Goal: Task Accomplishment & Management: Manage account settings

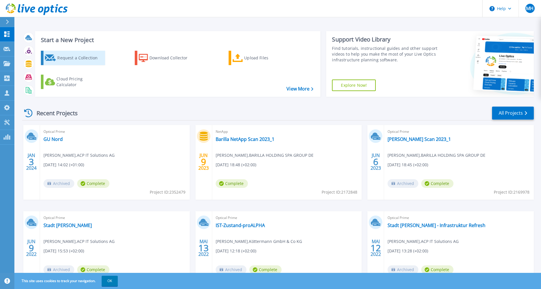
click at [82, 58] on div "Request a Collection" at bounding box center [80, 58] width 46 height 12
click at [301, 89] on link "View More" at bounding box center [299, 88] width 27 height 5
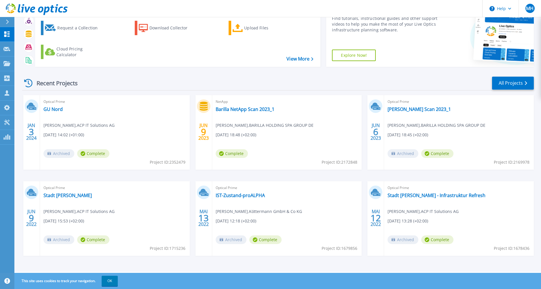
scroll to position [30, 0]
click at [508, 83] on link "All Projects" at bounding box center [513, 82] width 42 height 13
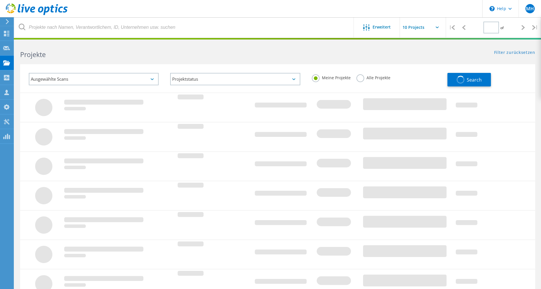
type input "1"
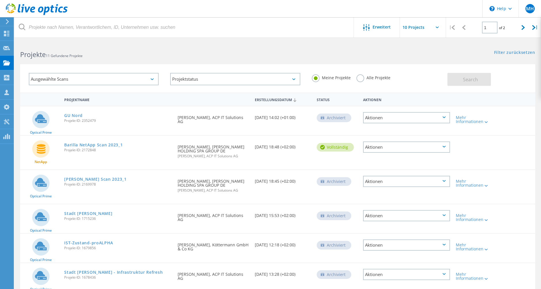
scroll to position [29, 0]
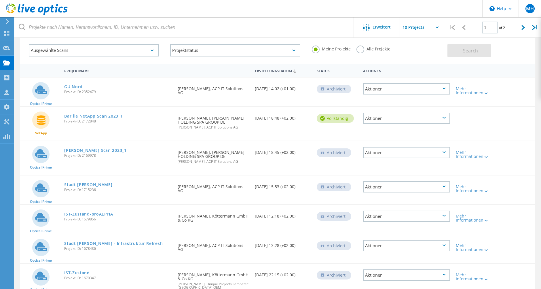
click at [444, 118] on icon at bounding box center [443, 118] width 3 height 2
click at [425, 134] on div "Löschen" at bounding box center [406, 135] width 86 height 9
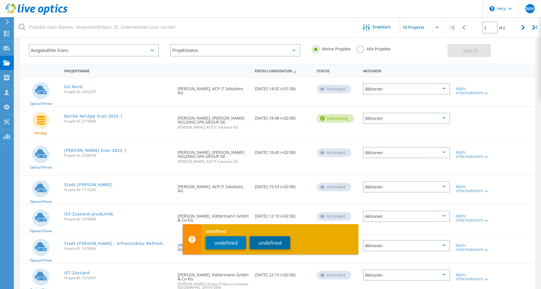
click at [260, 241] on button "undefined" at bounding box center [270, 242] width 40 height 13
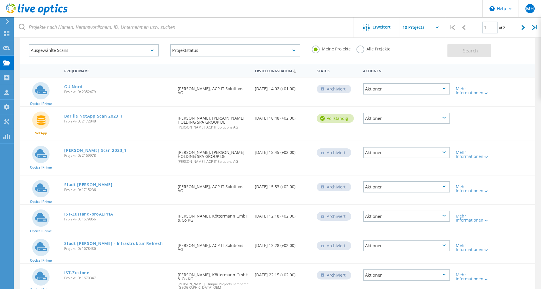
click at [443, 117] on icon at bounding box center [443, 118] width 3 height 2
click at [424, 135] on div "Löschen" at bounding box center [406, 135] width 86 height 9
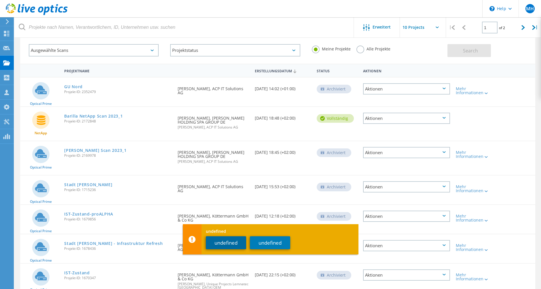
click at [216, 241] on button "undefined" at bounding box center [226, 242] width 40 height 13
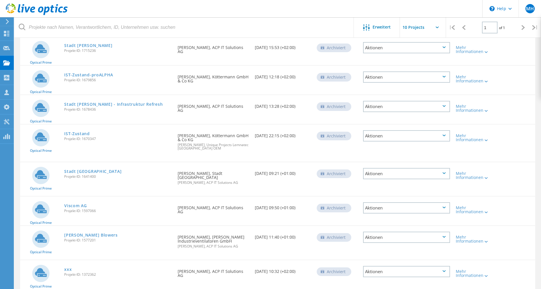
scroll to position [152, 0]
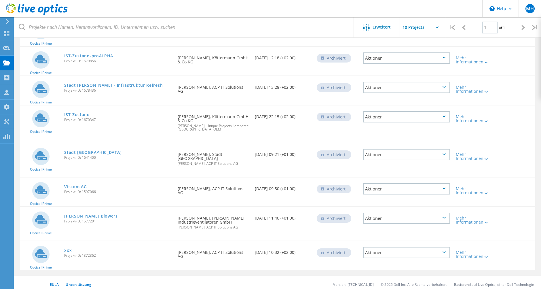
click at [429, 248] on div "Aktionen" at bounding box center [406, 252] width 87 height 11
click at [399, 258] on div "Löschen" at bounding box center [406, 261] width 86 height 9
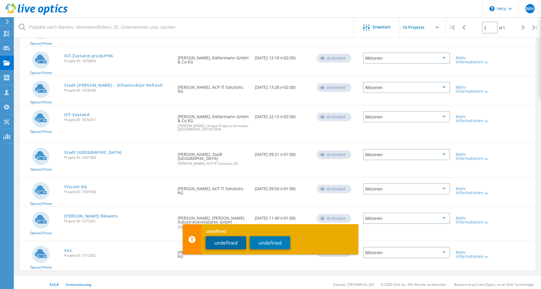
click at [231, 241] on button "undefined" at bounding box center [226, 242] width 40 height 13
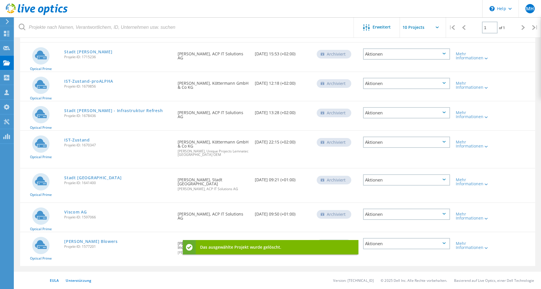
scroll to position [123, 0]
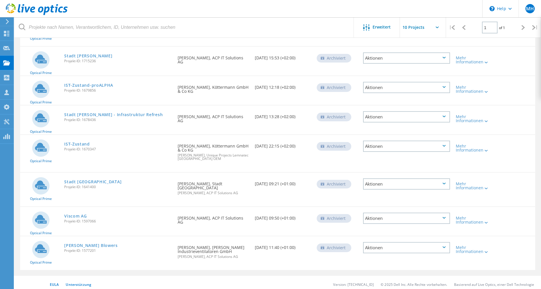
click at [408, 244] on div "Aktionen" at bounding box center [406, 247] width 87 height 11
click at [386, 253] on div "Löschen" at bounding box center [406, 256] width 86 height 9
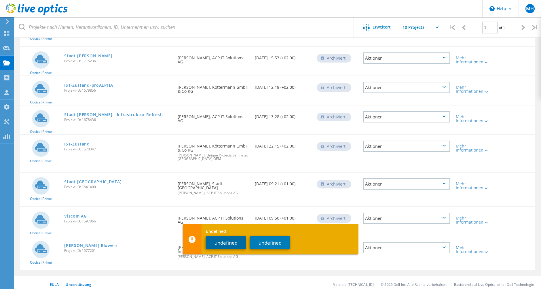
click at [231, 239] on button "undefined" at bounding box center [226, 242] width 40 height 13
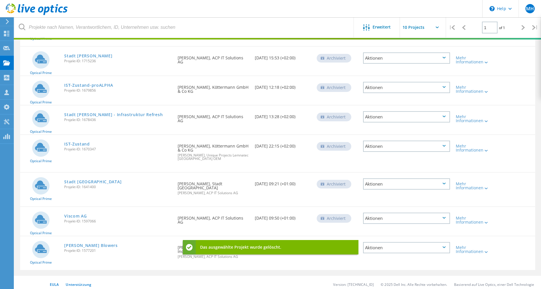
scroll to position [89, 0]
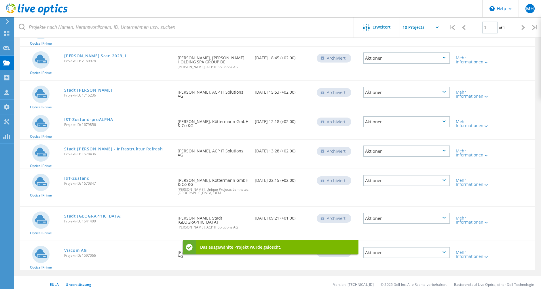
click at [394, 249] on div "Aktionen" at bounding box center [406, 252] width 87 height 11
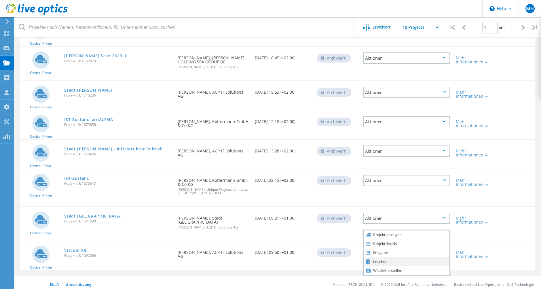
click at [387, 258] on div "Löschen" at bounding box center [406, 261] width 86 height 9
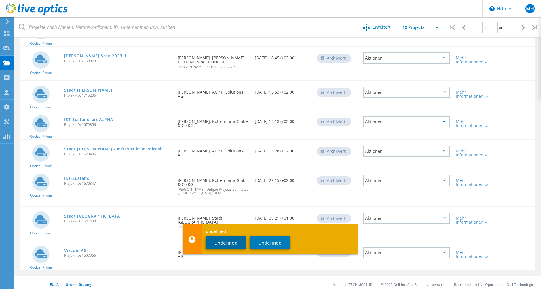
click at [236, 238] on button "undefined" at bounding box center [226, 242] width 40 height 13
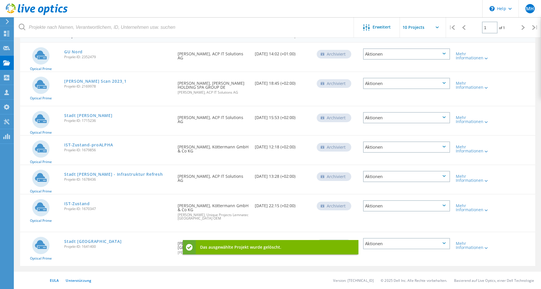
scroll to position [60, 0]
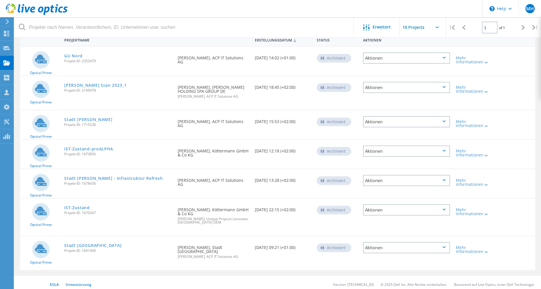
click at [396, 249] on div "Aktionen" at bounding box center [406, 247] width 87 height 11
click at [382, 254] on div "Löschen" at bounding box center [406, 256] width 86 height 9
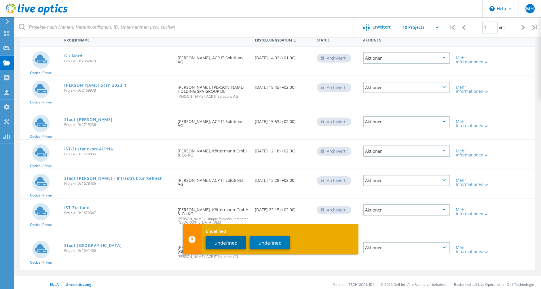
click at [236, 240] on button "undefined" at bounding box center [226, 242] width 40 height 13
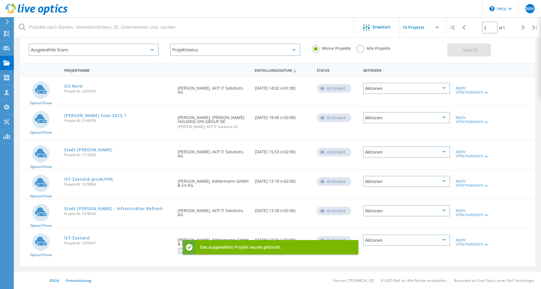
scroll to position [29, 0]
click at [388, 240] on div "Aktionen" at bounding box center [406, 239] width 87 height 11
click at [382, 249] on div "Löschen" at bounding box center [406, 248] width 86 height 9
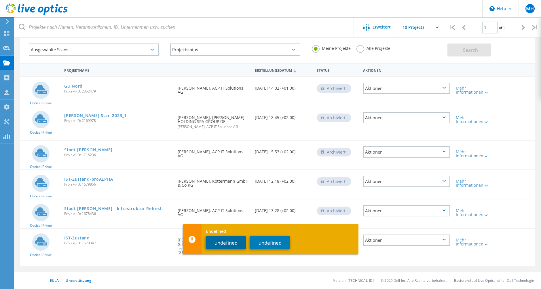
click at [228, 239] on button "undefined" at bounding box center [226, 242] width 40 height 13
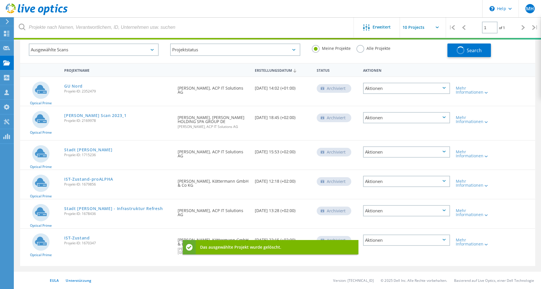
scroll to position [16, 0]
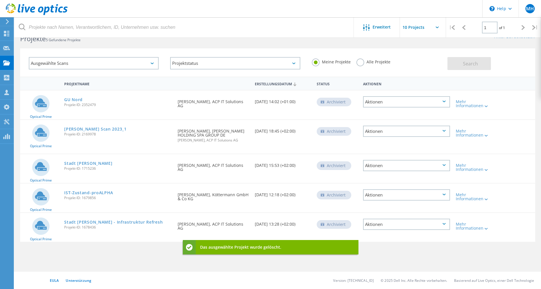
click at [393, 224] on div "Aktionen" at bounding box center [406, 223] width 87 height 11
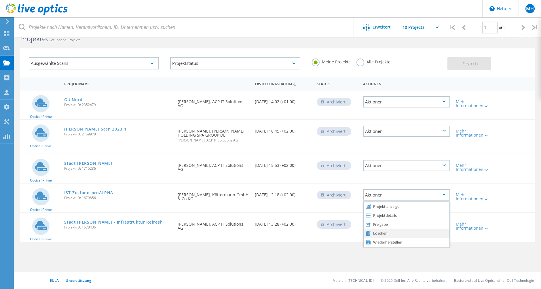
click at [387, 234] on div "Löschen" at bounding box center [406, 232] width 86 height 9
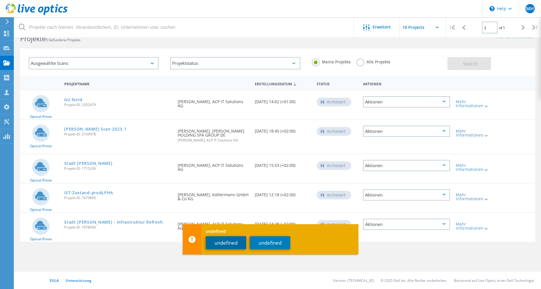
click at [228, 239] on button "undefined" at bounding box center [226, 242] width 40 height 13
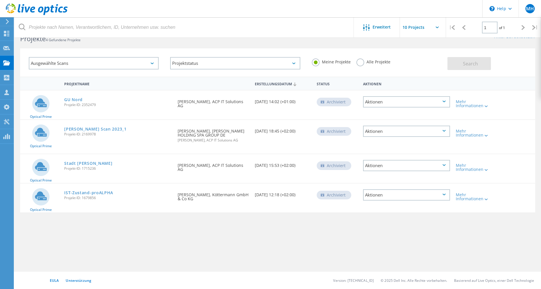
click at [383, 166] on div "Aktionen" at bounding box center [406, 165] width 87 height 11
click at [382, 176] on div "Löschen" at bounding box center [406, 174] width 86 height 9
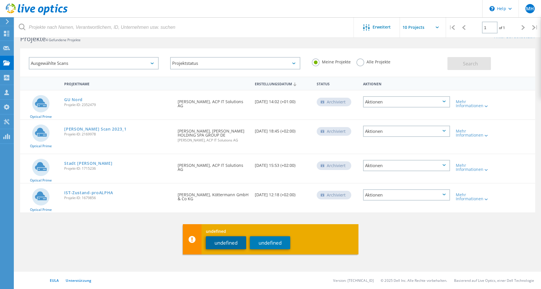
click at [229, 240] on button "undefined" at bounding box center [226, 242] width 40 height 13
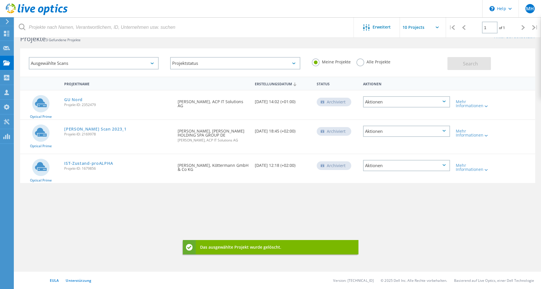
click at [383, 132] on div "Aktionen" at bounding box center [406, 130] width 87 height 11
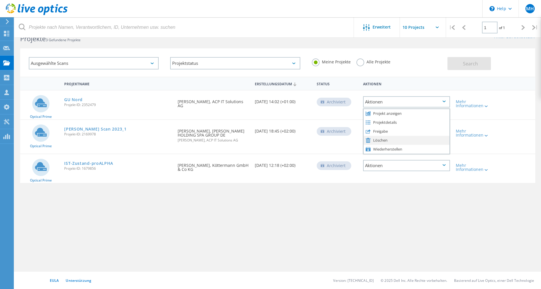
click at [381, 141] on div "Löschen" at bounding box center [406, 140] width 86 height 9
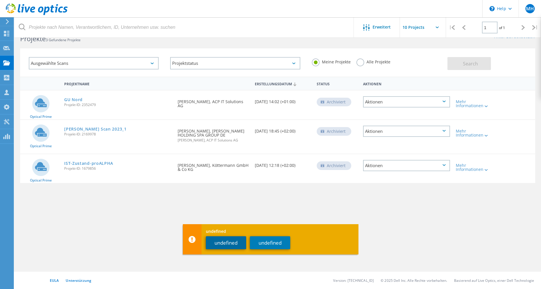
click at [218, 243] on button "undefined" at bounding box center [226, 242] width 40 height 13
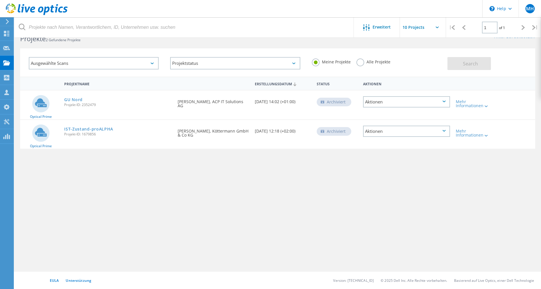
click at [391, 134] on div "Aktionen" at bounding box center [406, 130] width 87 height 11
click at [382, 188] on div "Projektname Erstellungsdatum Status Aktionen Optical Prime GU Nord Projekt-ID: …" at bounding box center [277, 152] width 515 height 150
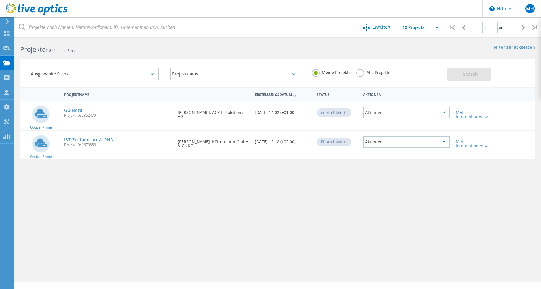
scroll to position [0, 0]
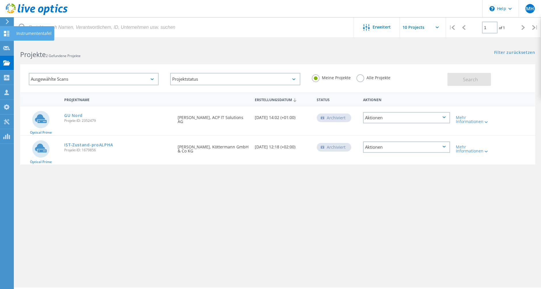
click at [7, 34] on icon at bounding box center [6, 33] width 7 height 5
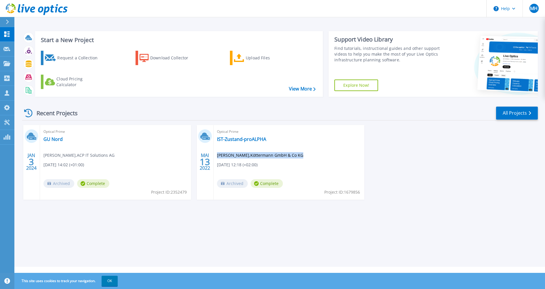
drag, startPoint x: 218, startPoint y: 155, endPoint x: 296, endPoint y: 156, distance: 78.8
click at [296, 156] on span "[PERSON_NAME] , Köttermann GmbH & Co KG" at bounding box center [260, 155] width 86 height 6
copy span "[PERSON_NAME] , Köttermann GmbH & Co KG"
